Goal: Check status: Check status

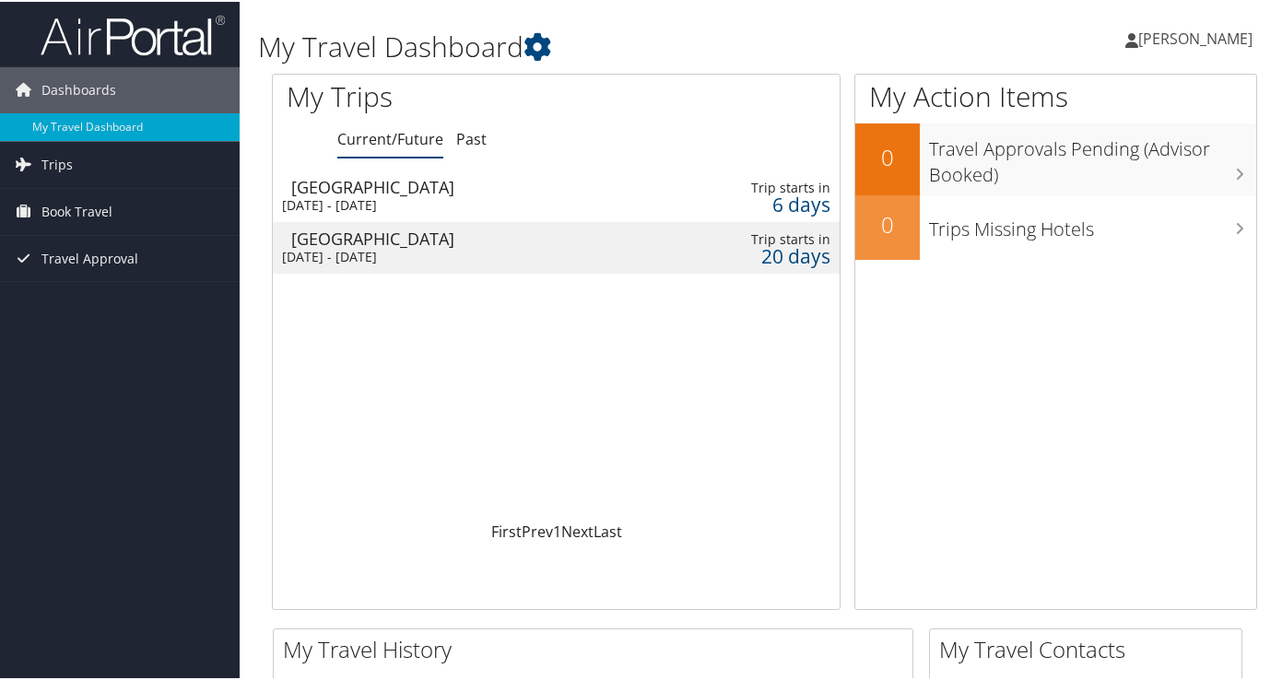
click at [349, 192] on div "Indianapolis" at bounding box center [476, 185] width 371 height 17
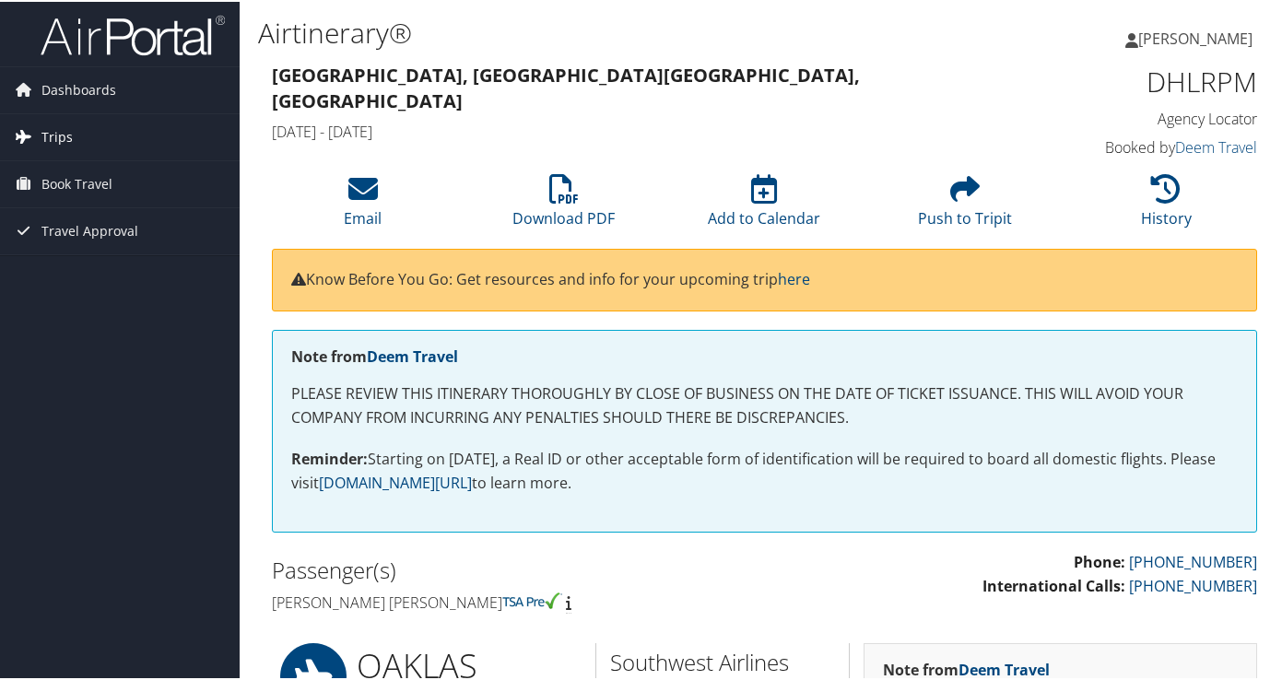
click at [65, 139] on span "Trips" at bounding box center [56, 135] width 31 height 46
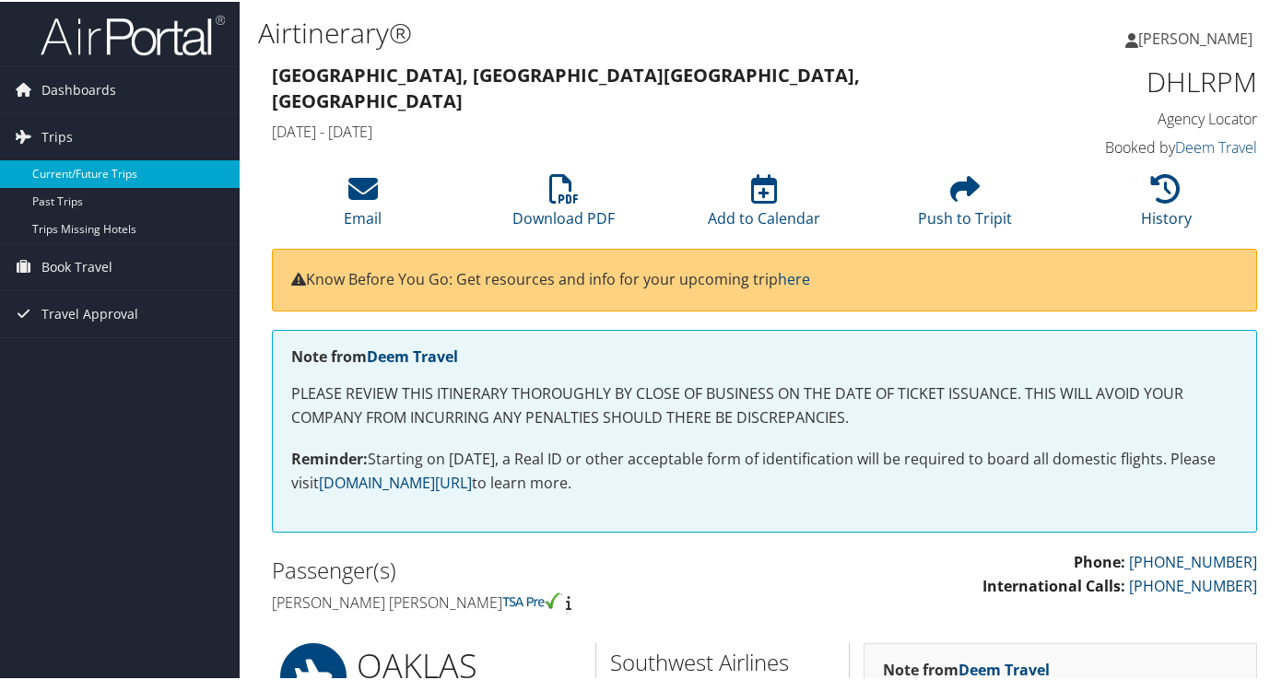
click at [86, 165] on link "Current/Future Trips" at bounding box center [120, 173] width 240 height 28
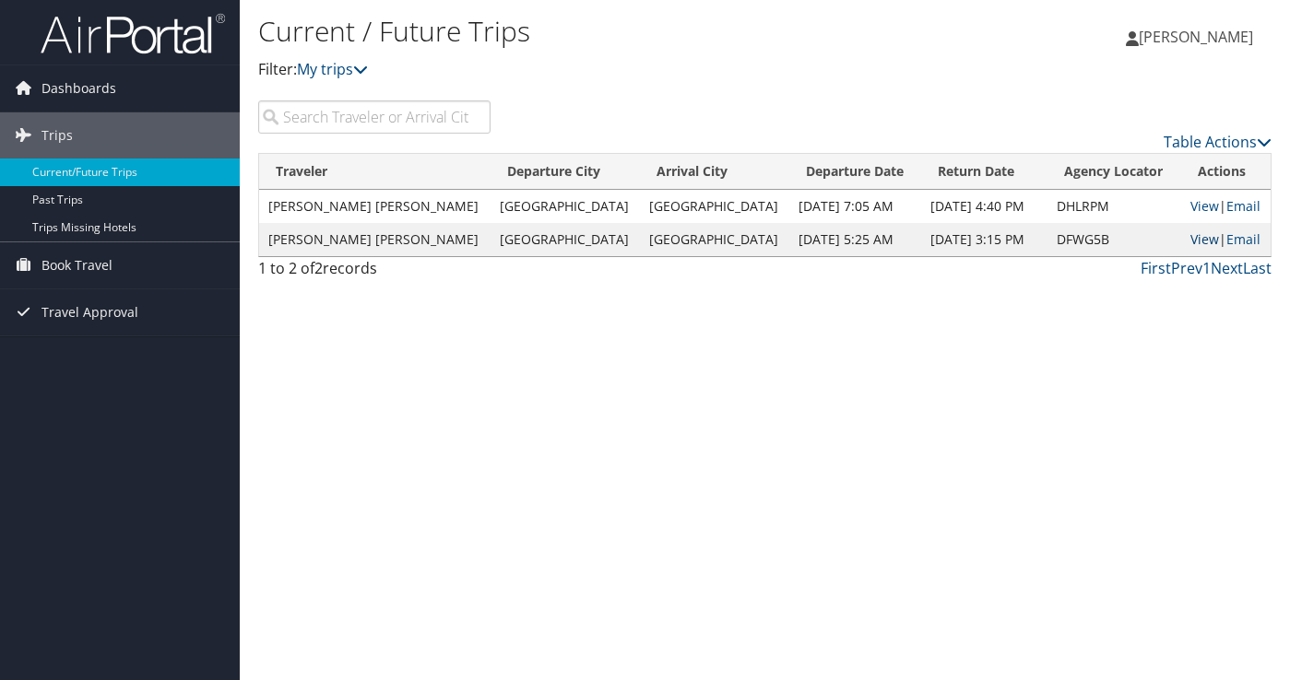
click at [1190, 240] on link "View" at bounding box center [1204, 239] width 29 height 18
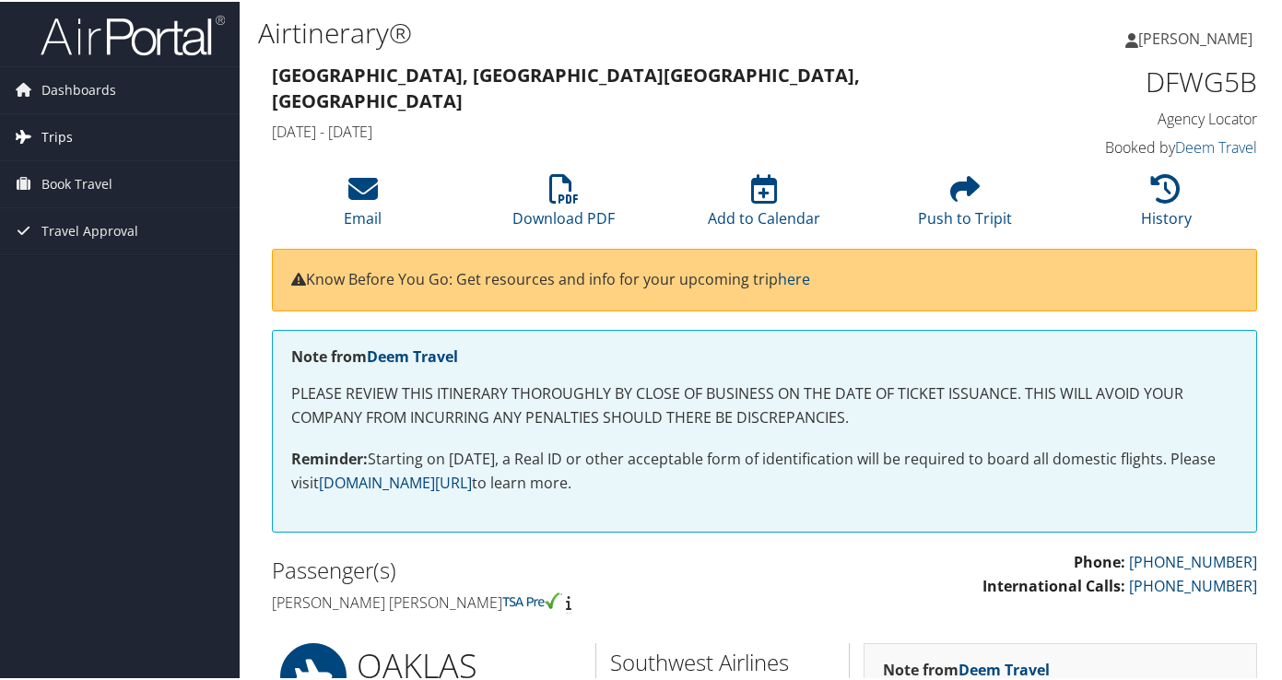
click at [63, 141] on span "Trips" at bounding box center [56, 135] width 31 height 46
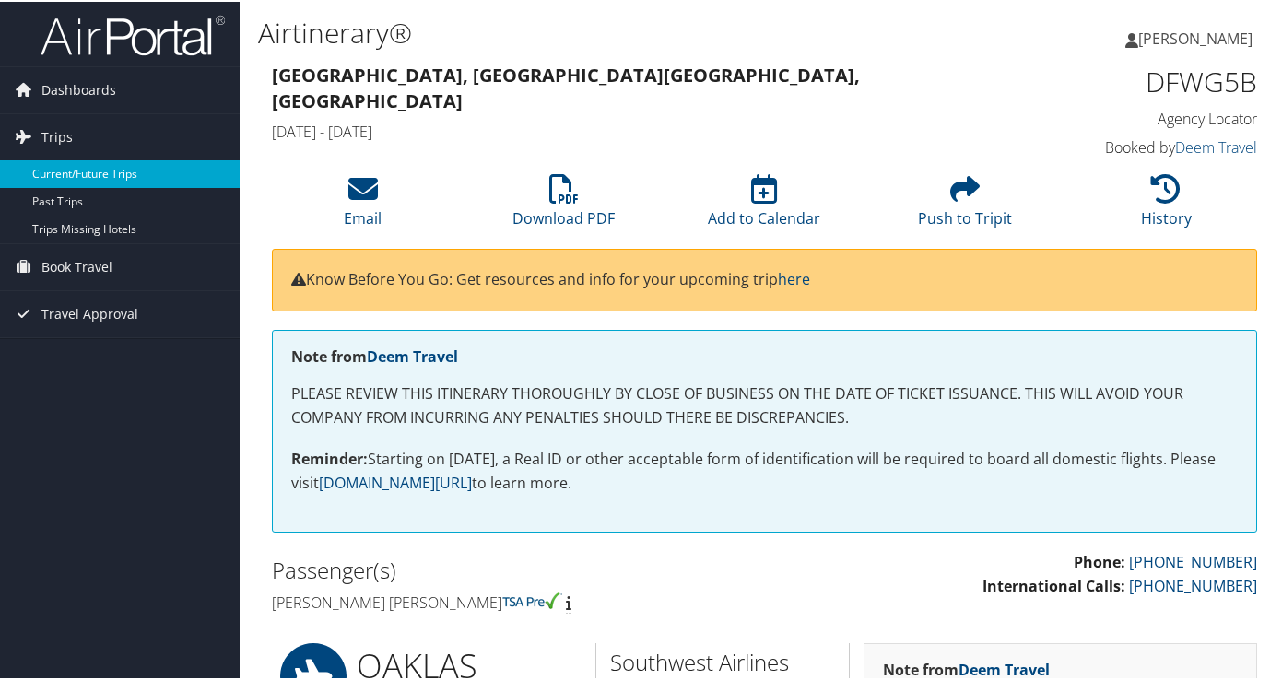
click at [94, 178] on link "Current/Future Trips" at bounding box center [120, 173] width 240 height 28
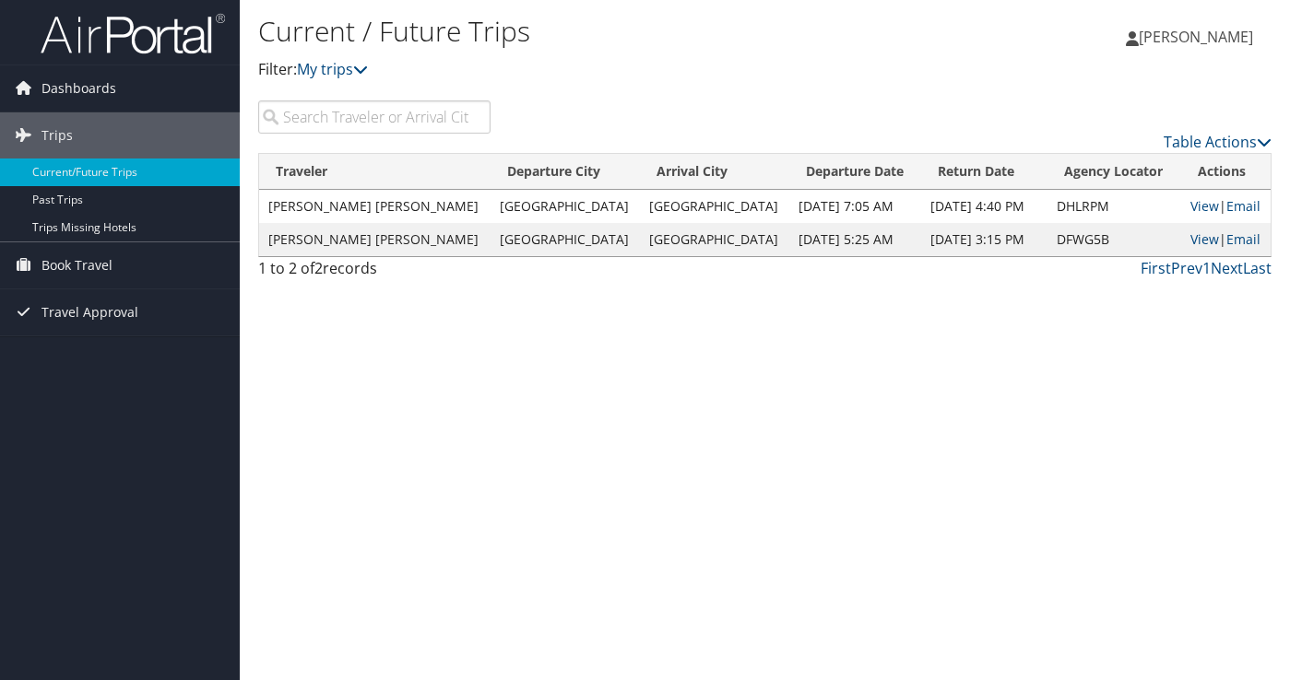
click at [353, 208] on td "[PERSON_NAME] [PERSON_NAME]" at bounding box center [374, 206] width 231 height 33
click at [1198, 205] on link "View" at bounding box center [1204, 206] width 29 height 18
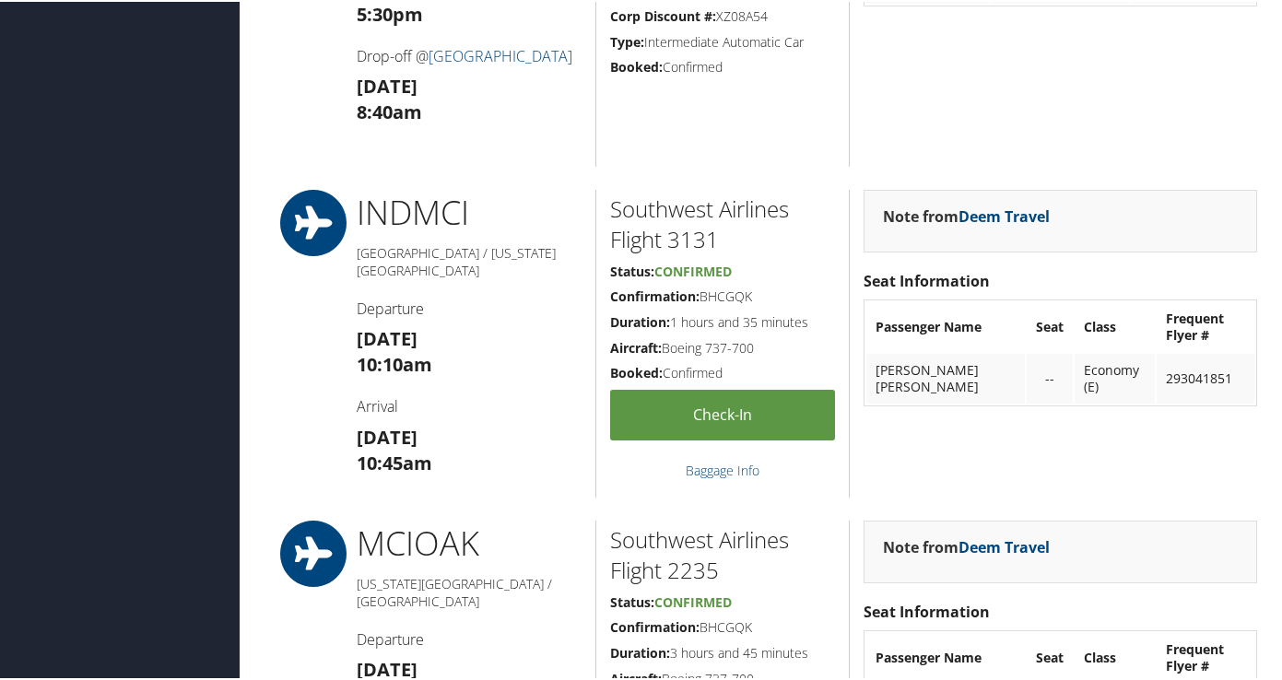
scroll to position [1796, 0]
